Goal: Communication & Community: Answer question/provide support

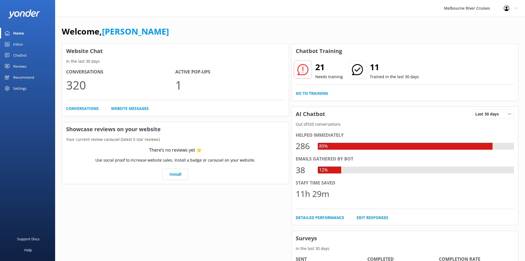
click at [22, 43] on div "Inbox" at bounding box center [18, 44] width 10 height 11
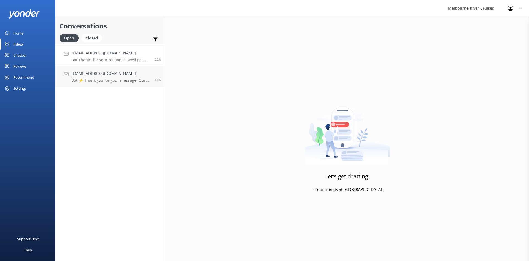
click at [101, 60] on p "Bot: Thanks for your response, we'll get back to you as soon as we can during o…" at bounding box center [110, 59] width 79 height 5
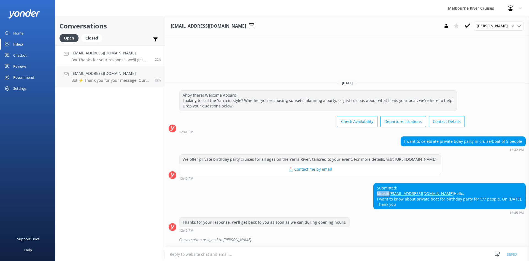
drag, startPoint x: 379, startPoint y: 180, endPoint x: 364, endPoint y: 182, distance: 15.0
click at [374, 183] on div "Submitted: khushi [EMAIL_ADDRESS][DOMAIN_NAME] Hello, I want to know about priv…" at bounding box center [450, 195] width 152 height 25
copy div "khushi"
click at [295, 254] on textarea at bounding box center [347, 254] width 364 height 14
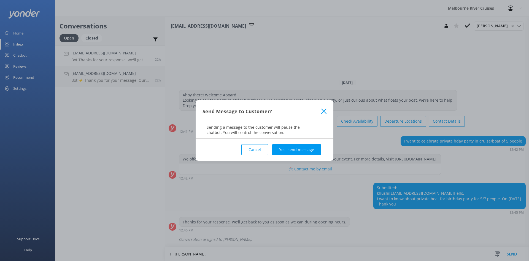
type textarea "Hi [PERSON_NAME],"
click at [325, 110] on use at bounding box center [323, 110] width 5 height 5
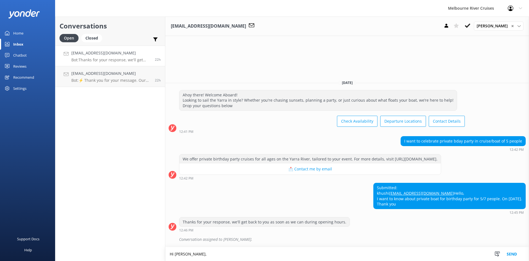
drag, startPoint x: 193, startPoint y: 253, endPoint x: 152, endPoint y: 253, distance: 41.4
click at [152, 253] on div "Conversations Open Closed Important Assigned to me Unassigned [EMAIL_ADDRESS][D…" at bounding box center [292, 139] width 474 height 244
click at [498, 253] on use at bounding box center [497, 253] width 5 height 5
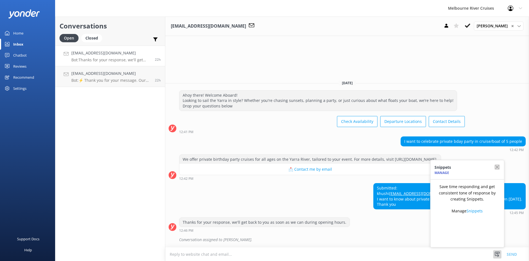
click at [499, 169] on icon "button" at bounding box center [498, 167] width 6 height 6
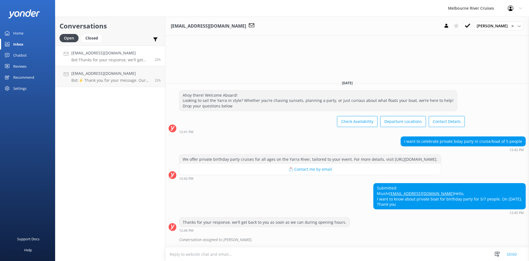
click at [205, 254] on textarea at bounding box center [347, 254] width 364 height 14
paste textarea "Hi [PERSON_NAME], I've sent you an email with the information. Regards, [PERSON…"
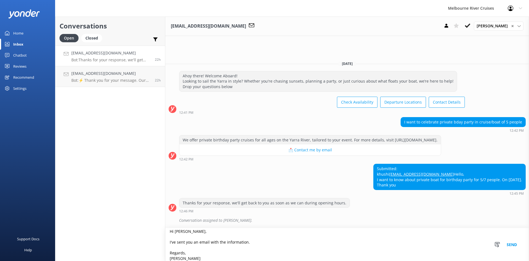
click at [260, 242] on textarea "Hi [PERSON_NAME], I've sent you an email with the information. Regards, [PERSON…" at bounding box center [347, 244] width 364 height 33
type textarea "Hi [PERSON_NAME], I've sent you an email with the information. :) Regards, [PER…"
